Goal: Task Accomplishment & Management: Manage account settings

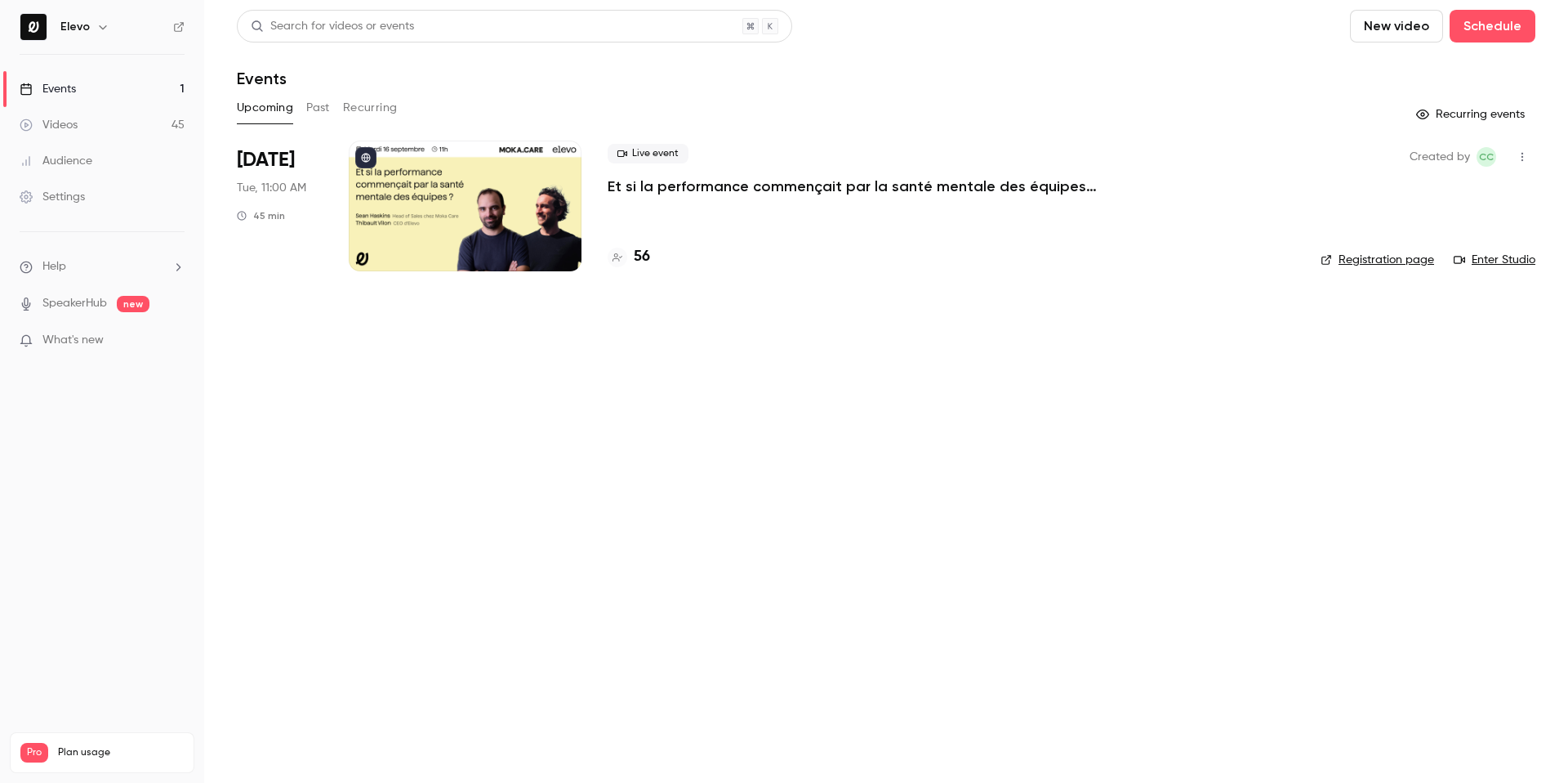
click at [660, 184] on p "Et si la performance commençait par la santé mentale des équipes ?" at bounding box center [853, 186] width 490 height 19
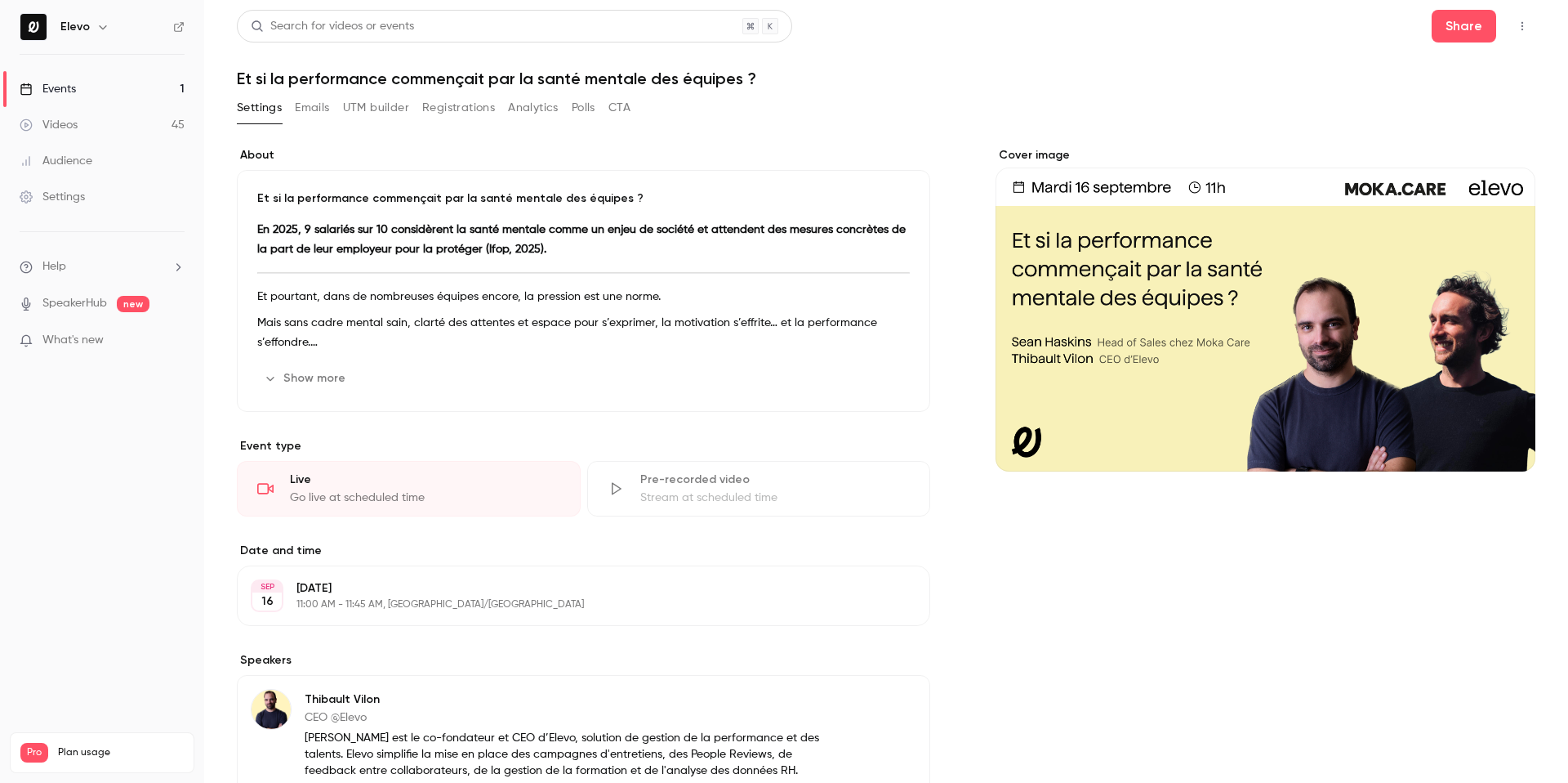
click at [369, 108] on button "UTM builder" at bounding box center [375, 108] width 66 height 26
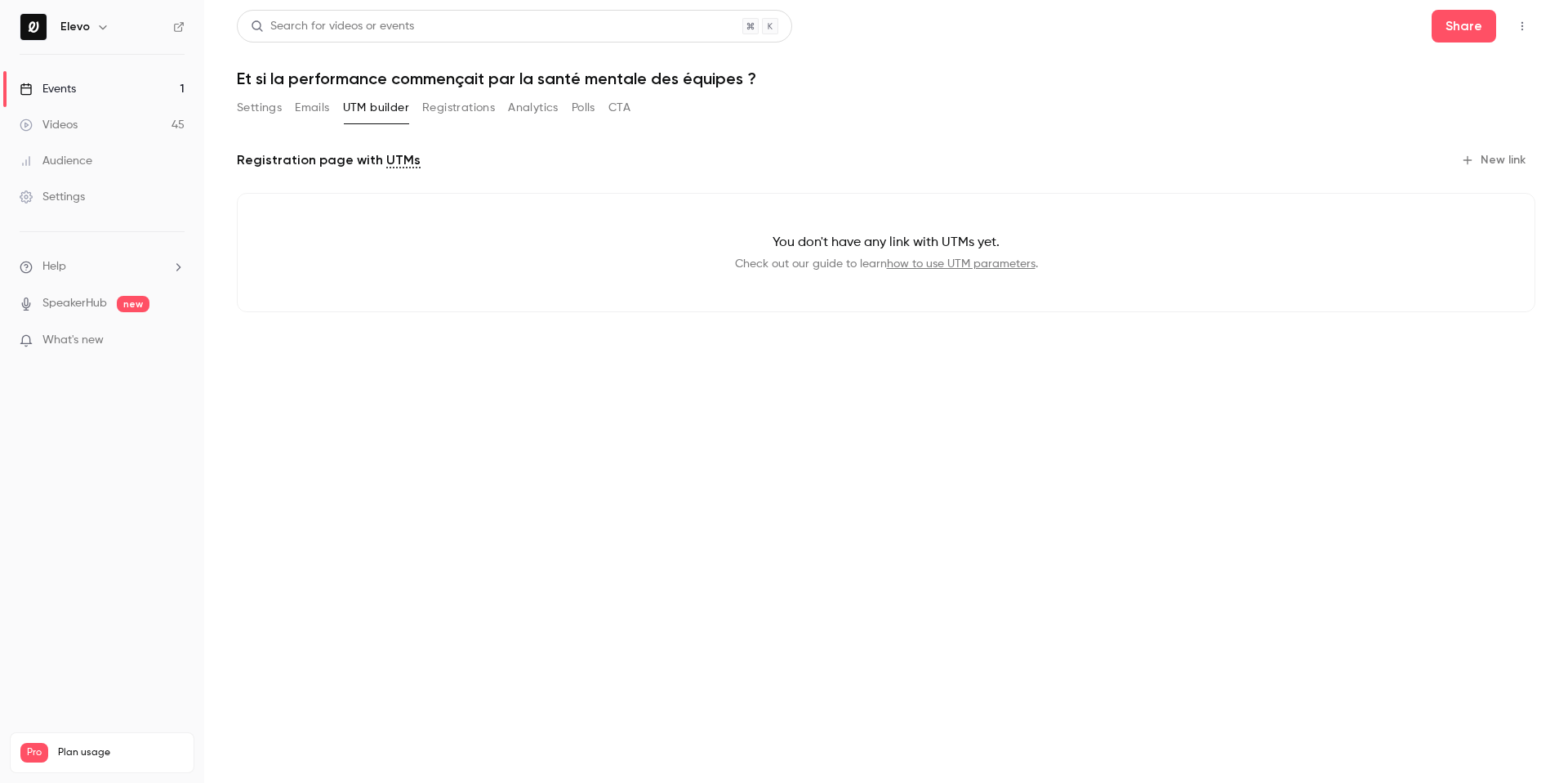
click at [317, 112] on button "Emails" at bounding box center [312, 108] width 35 height 26
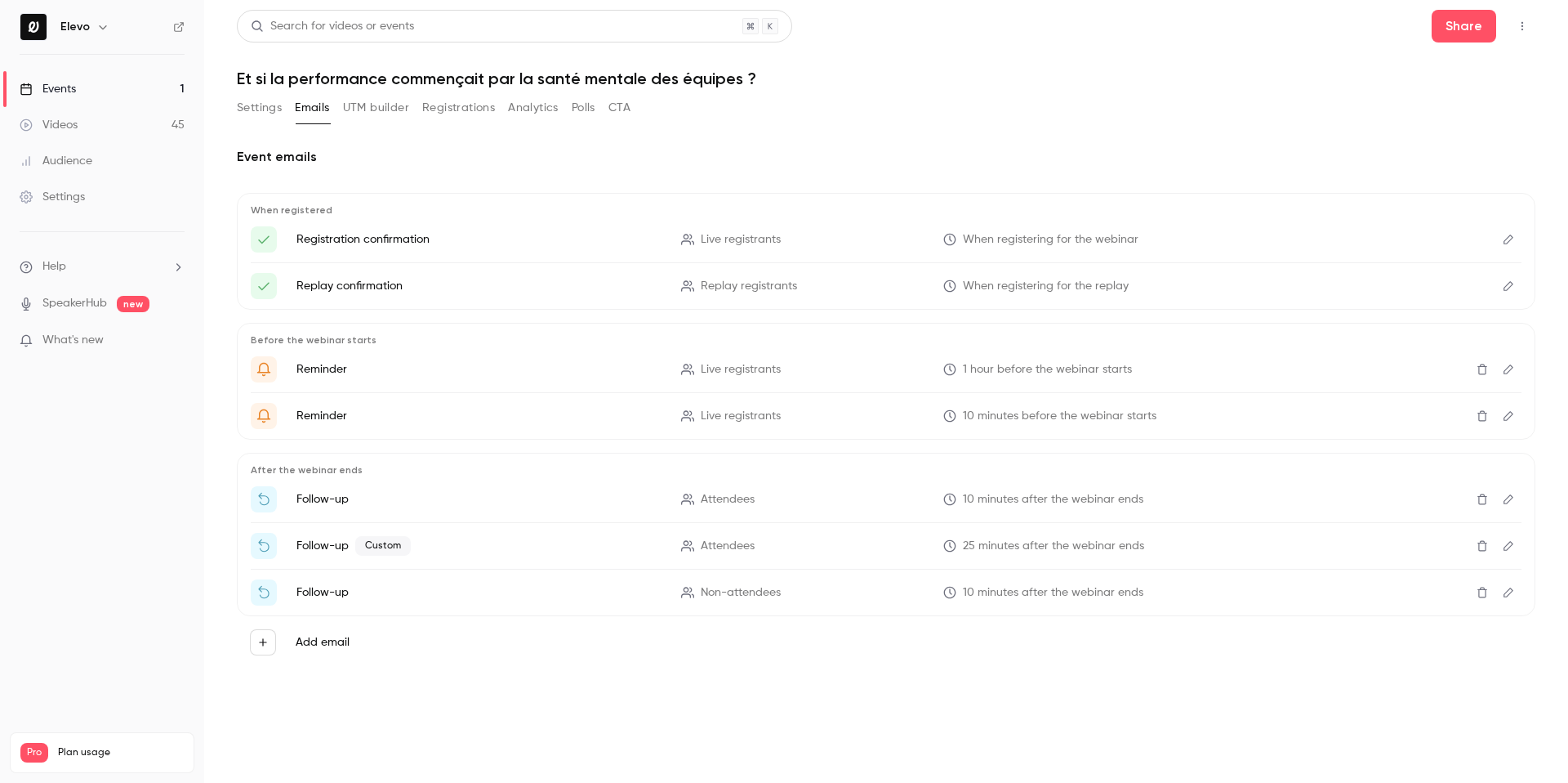
click at [567, 552] on p "Follow-up Custom" at bounding box center [479, 546] width 365 height 19
click at [1505, 545] on icon "Edit" at bounding box center [1508, 546] width 13 height 12
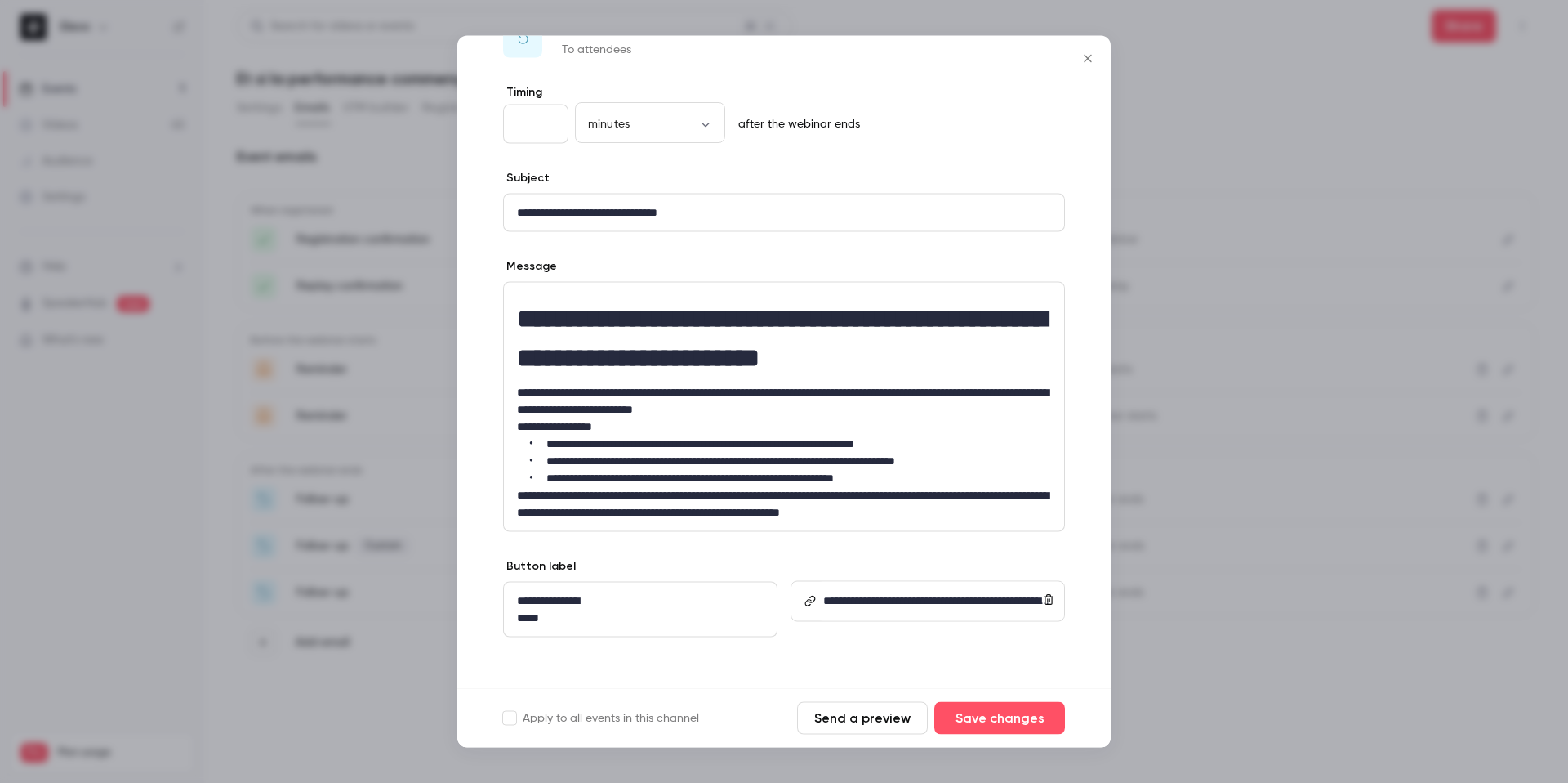
scroll to position [84, 0]
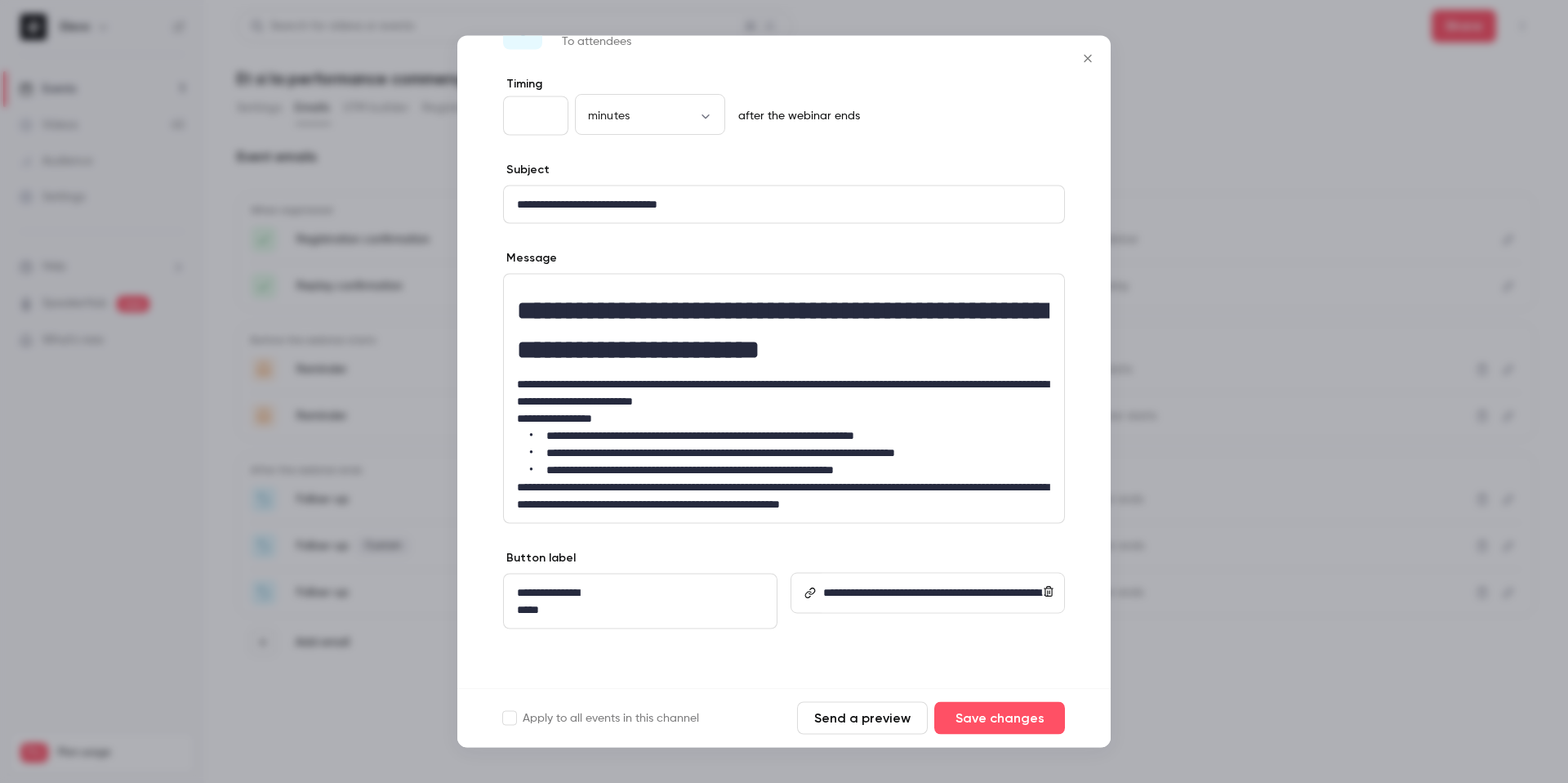
click at [842, 718] on button "Send a preview" at bounding box center [862, 719] width 131 height 33
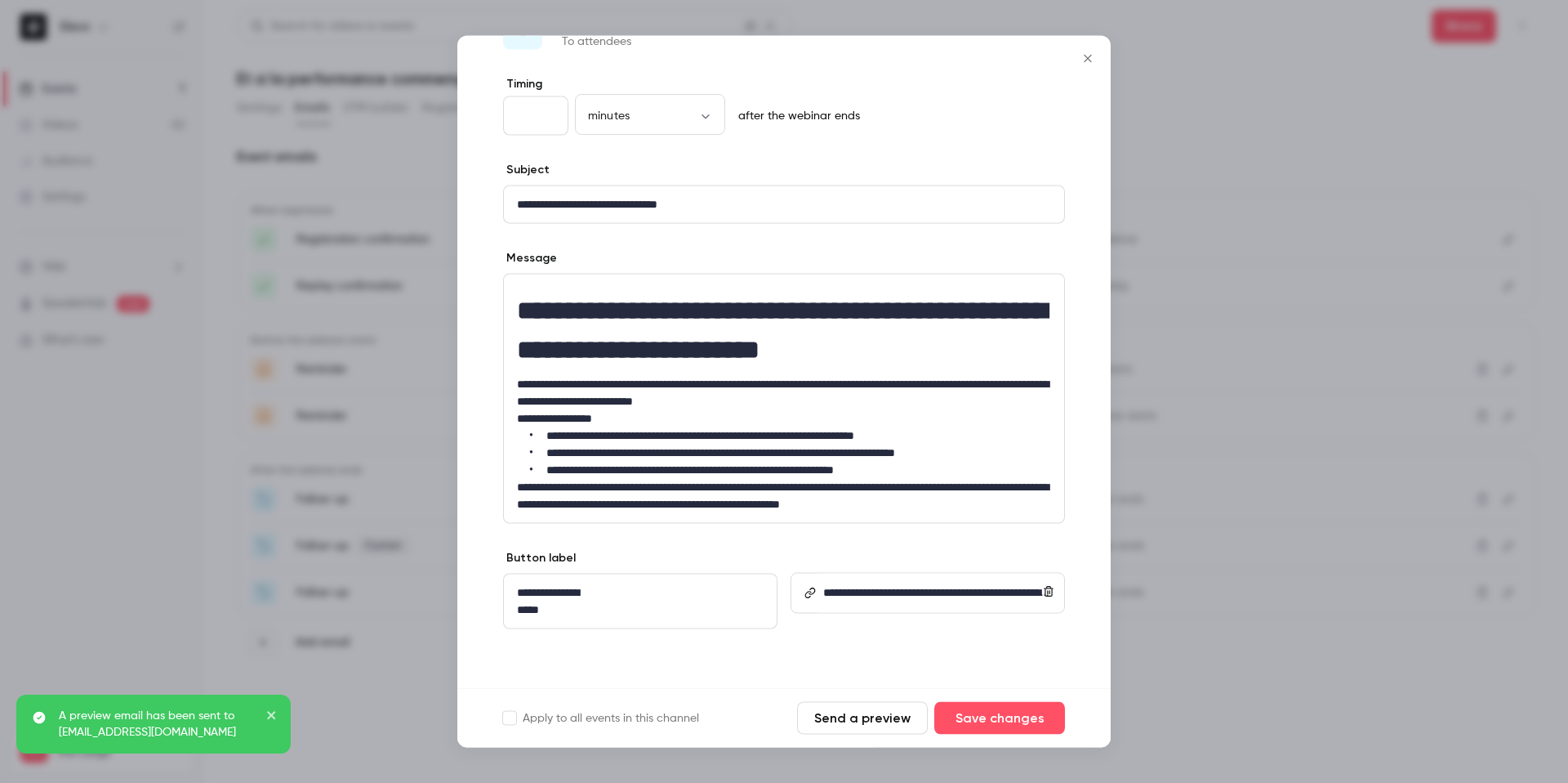
click at [1089, 55] on icon "Close" at bounding box center [1088, 59] width 19 height 13
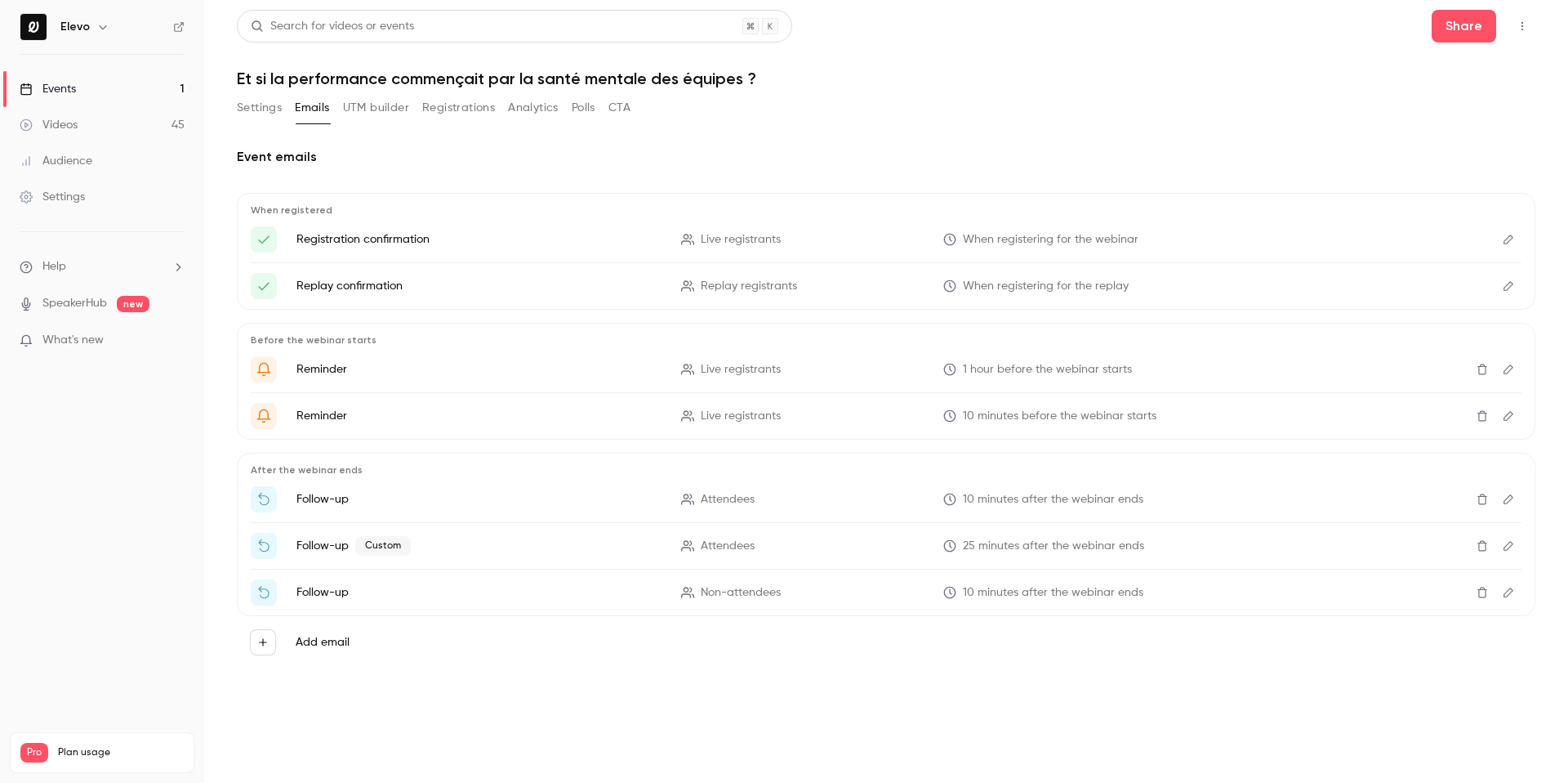
click at [1513, 544] on icon "Edit" at bounding box center [1508, 546] width 10 height 10
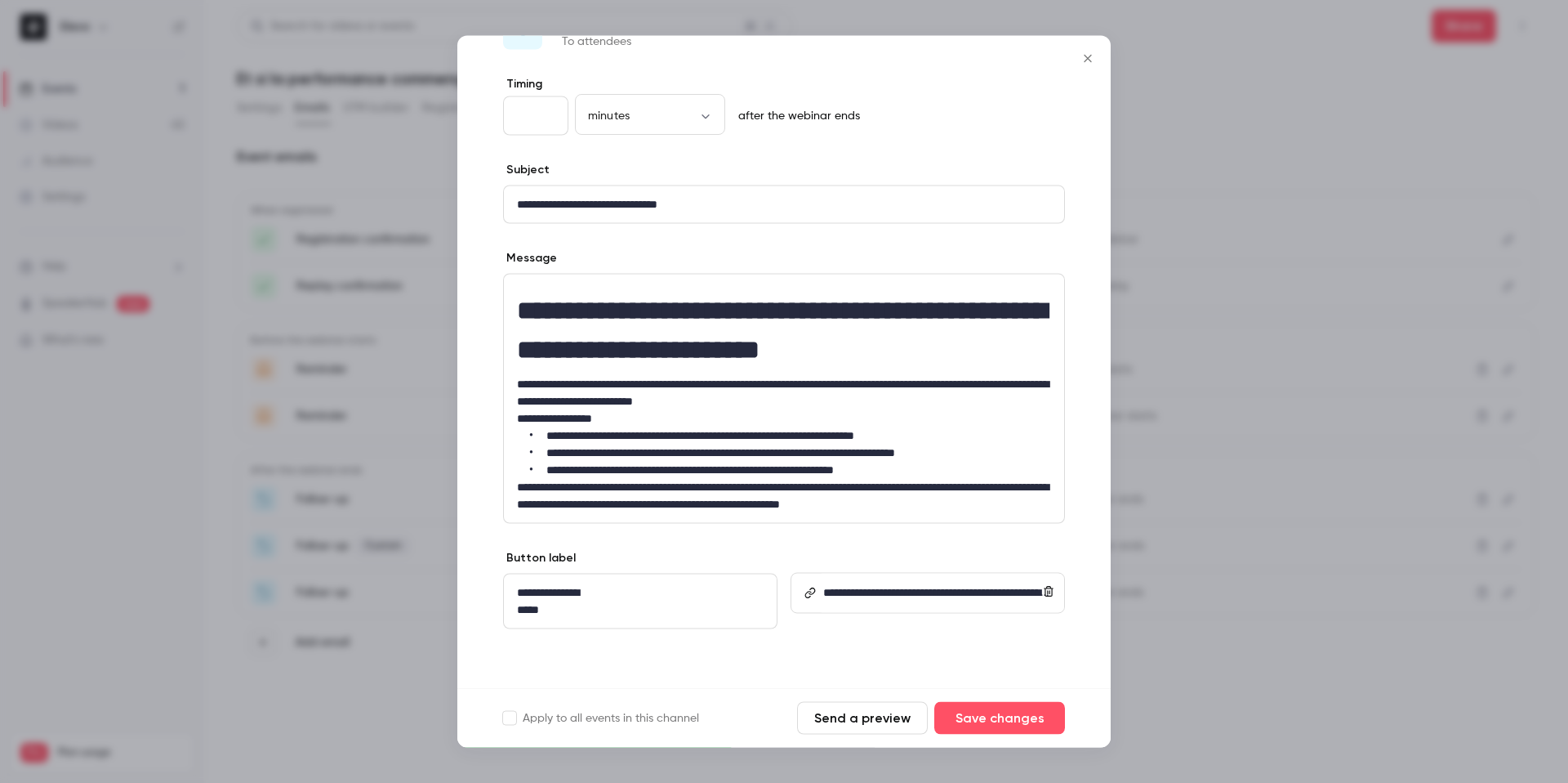
click at [1082, 64] on button "Close" at bounding box center [1088, 59] width 33 height 33
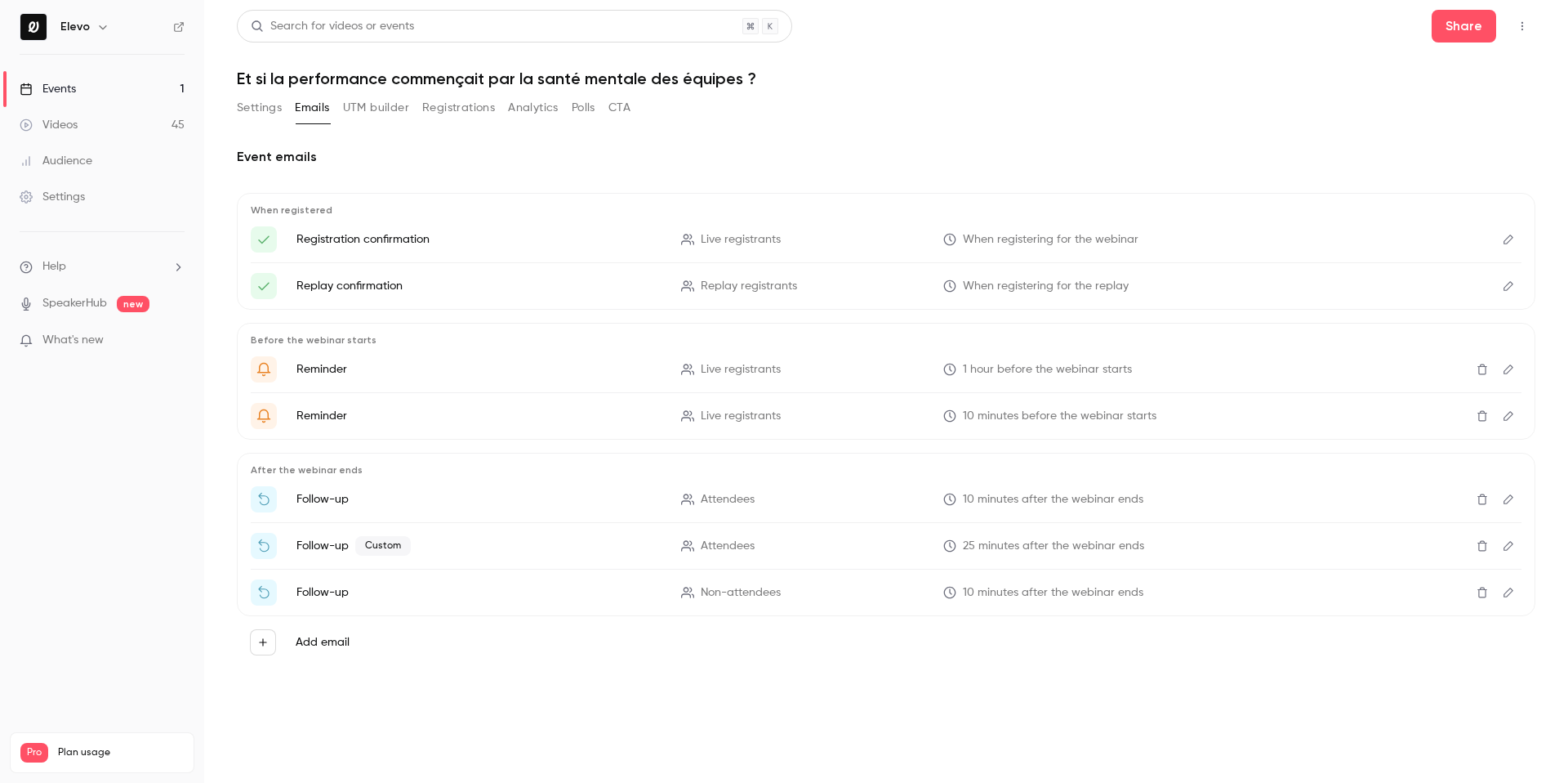
click at [261, 107] on button "Settings" at bounding box center [259, 108] width 45 height 26
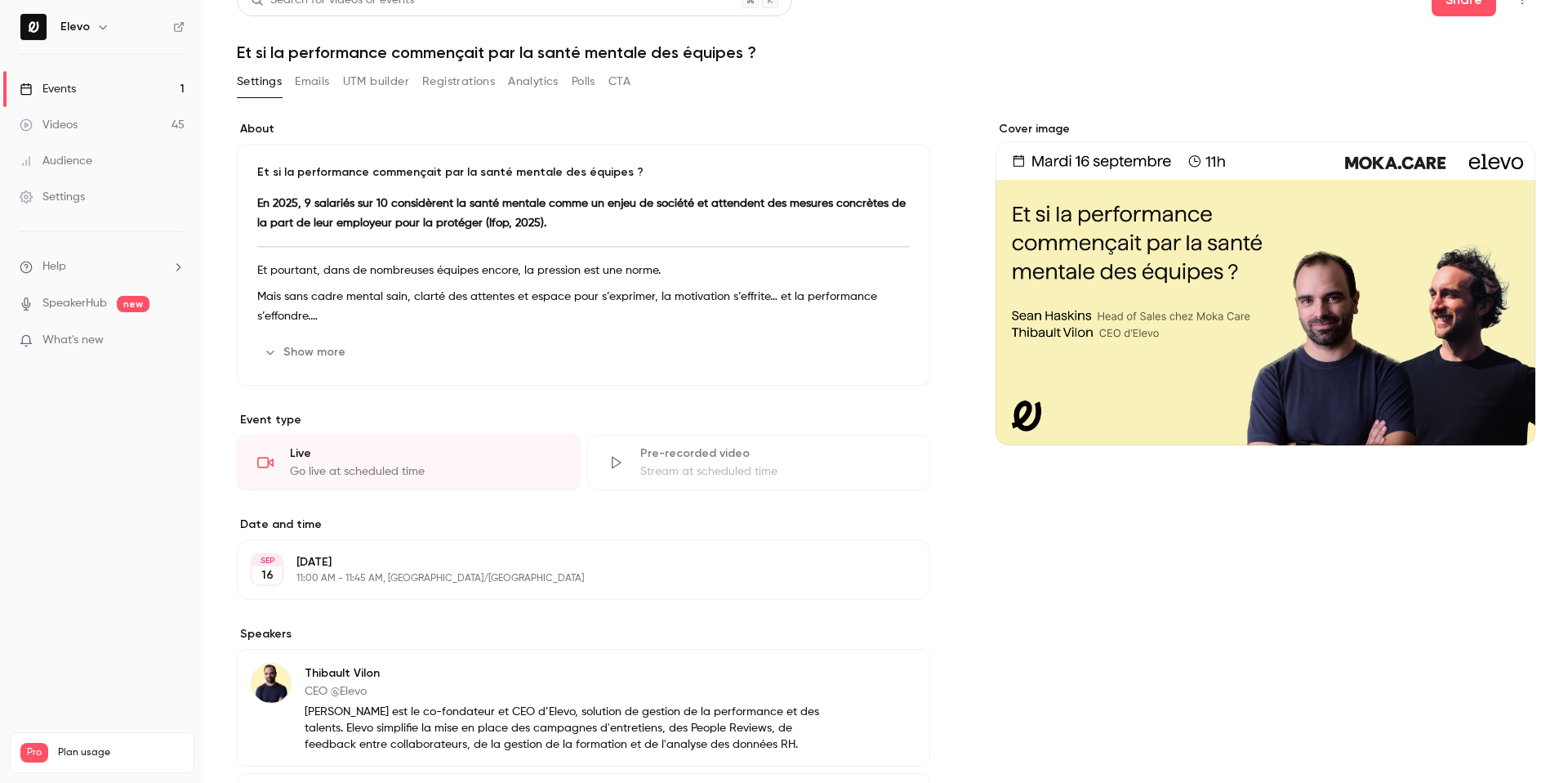
scroll to position [4, 0]
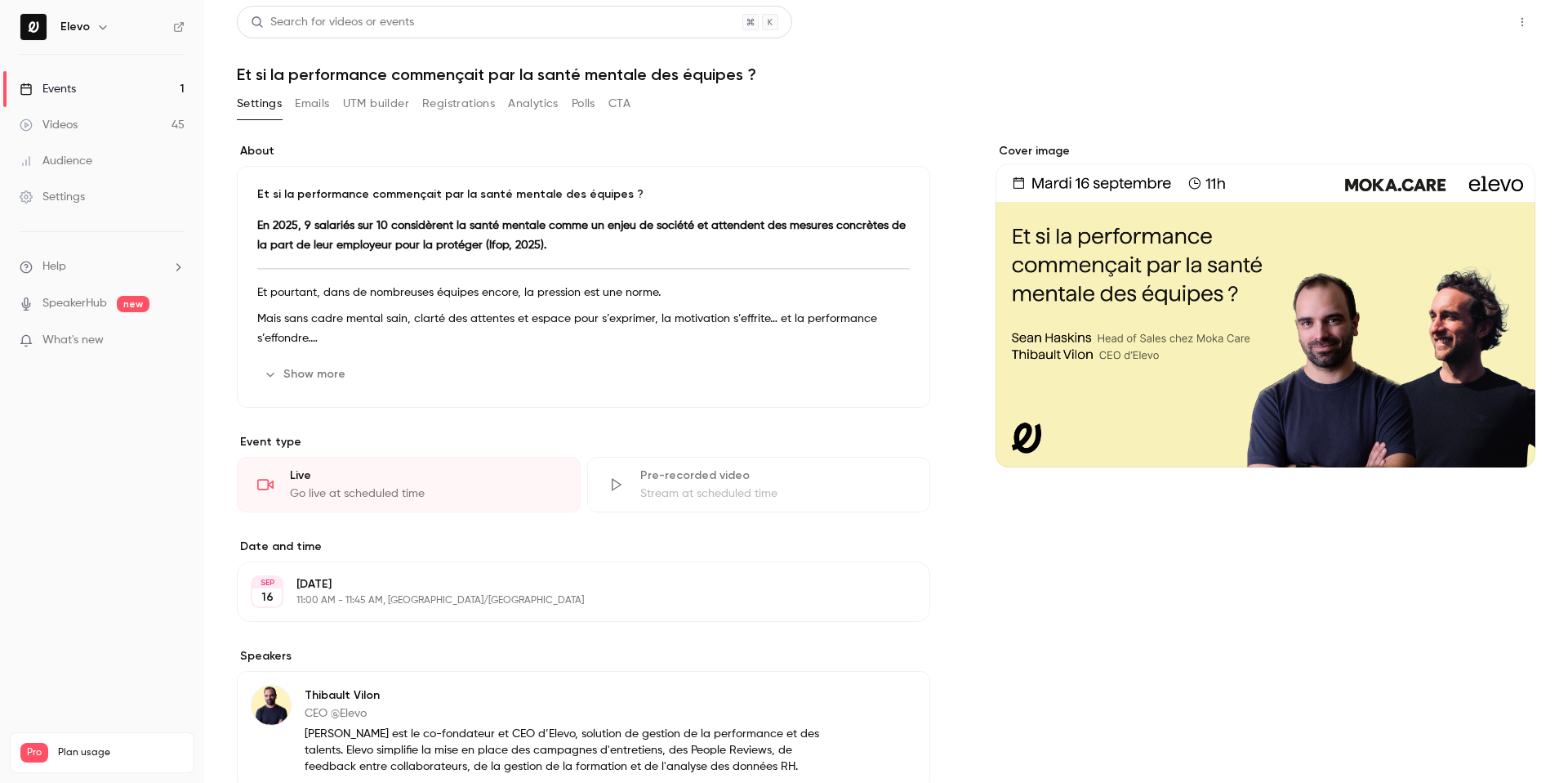
click at [1473, 20] on button "Share" at bounding box center [1463, 22] width 64 height 33
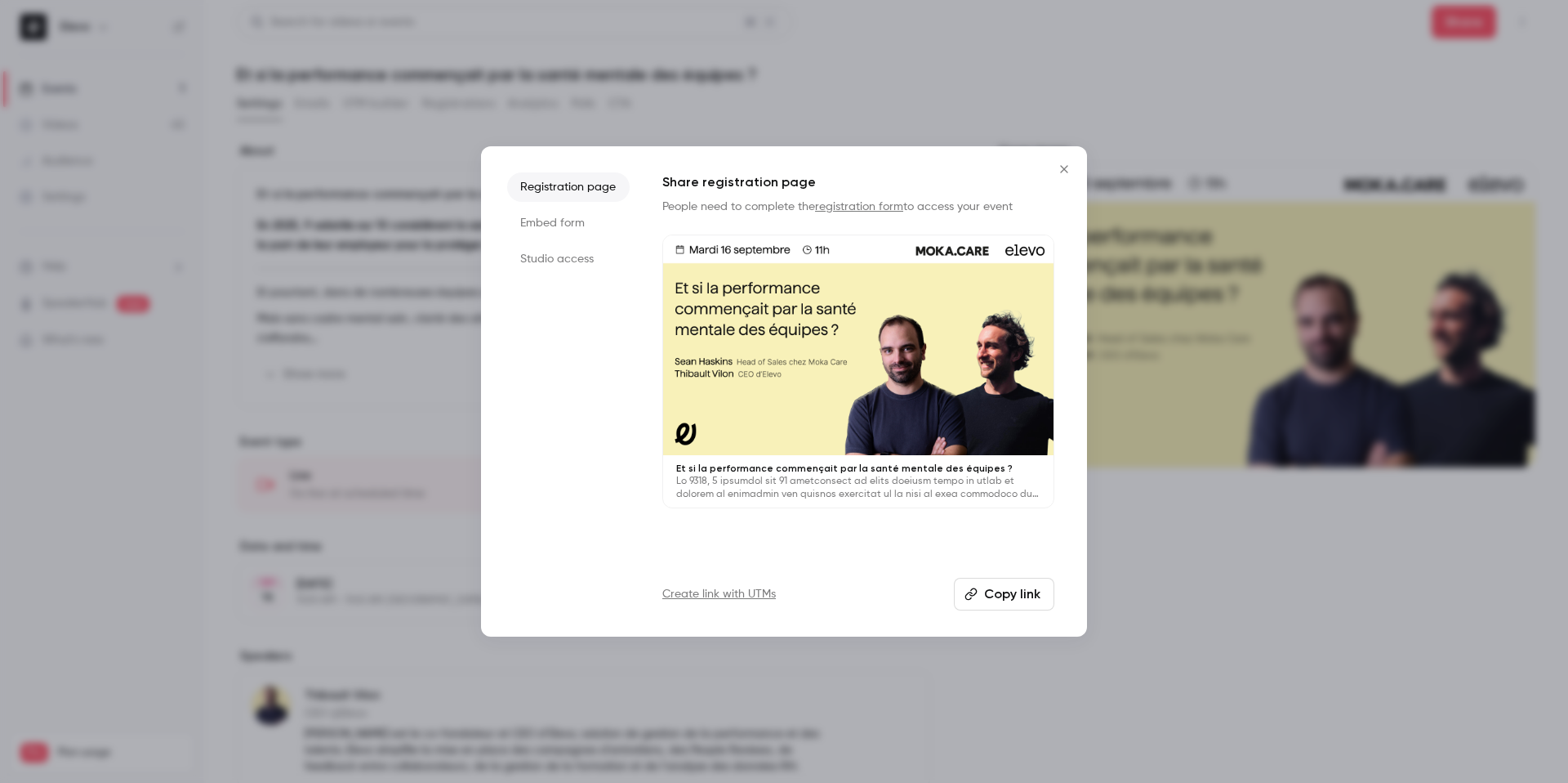
click at [993, 586] on button "Copy link" at bounding box center [1004, 594] width 101 height 33
